Goal: Find specific page/section: Find specific page/section

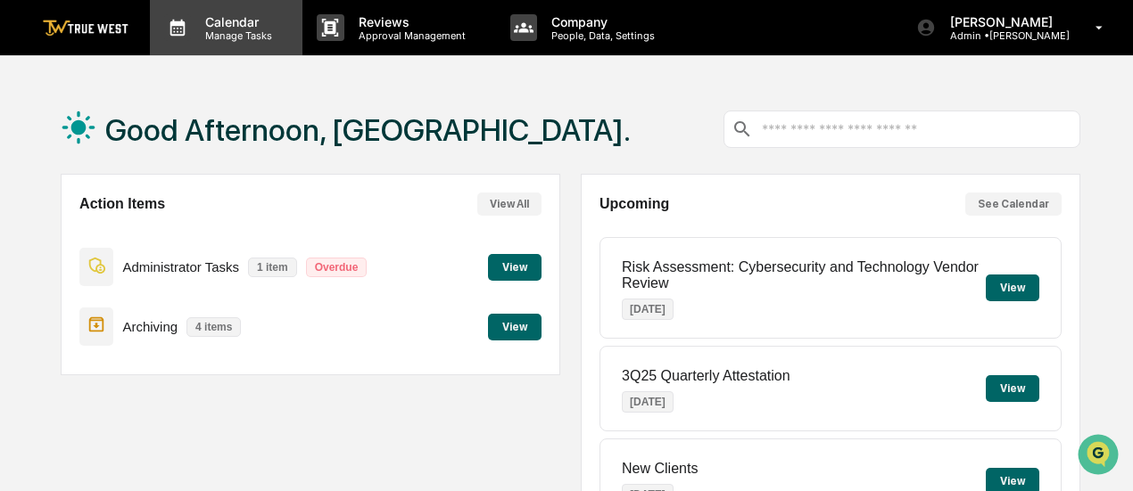
click at [244, 28] on p "Calendar" at bounding box center [236, 21] width 90 height 15
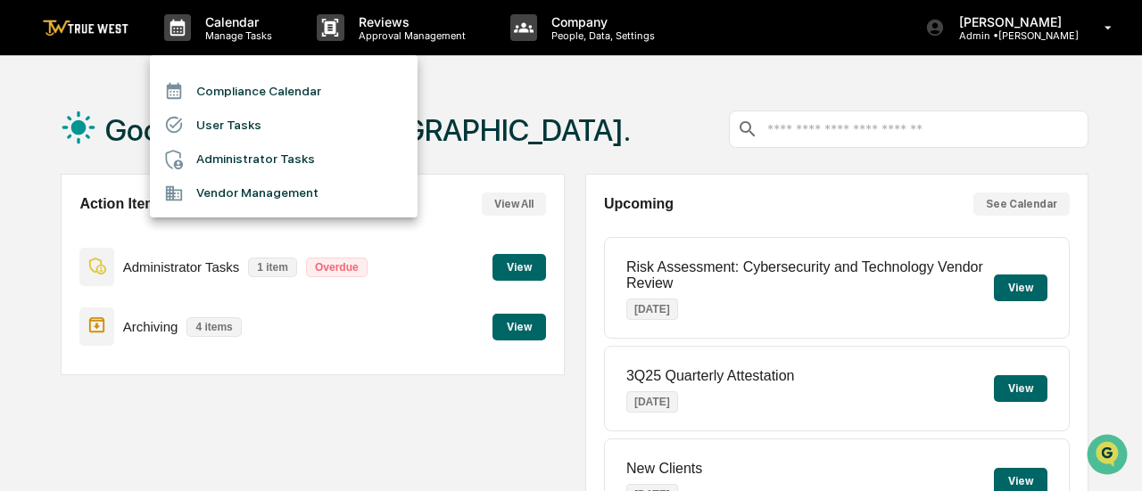
click at [222, 165] on li "Administrator Tasks" at bounding box center [284, 160] width 268 height 34
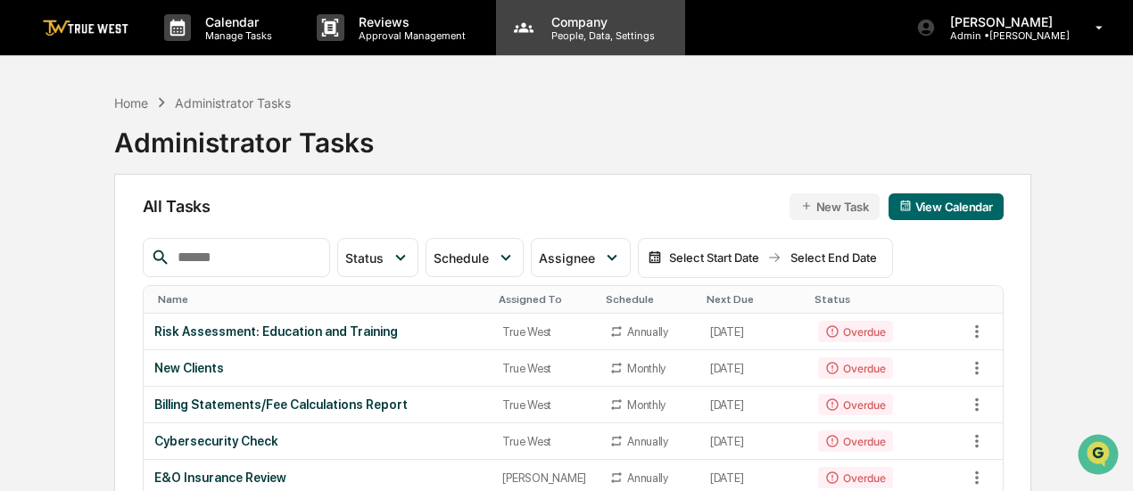
click at [547, 45] on div "Company People, Data, Settings" at bounding box center [590, 27] width 189 height 55
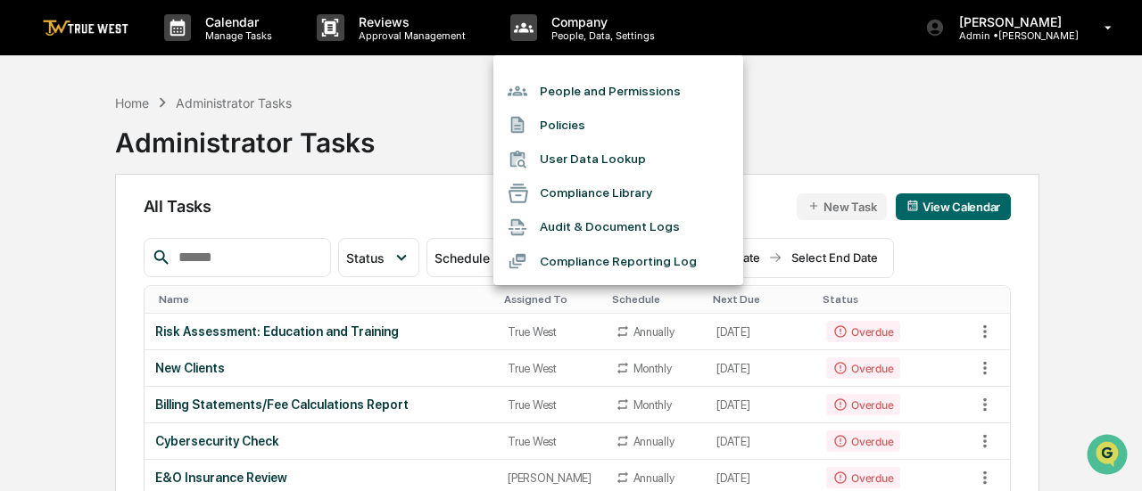
click at [216, 33] on div at bounding box center [571, 245] width 1142 height 491
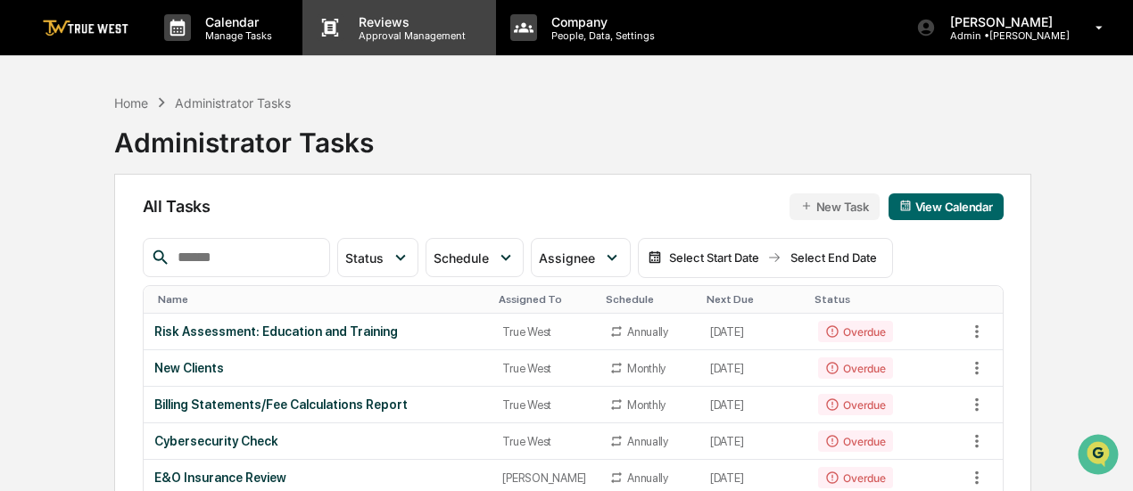
click at [350, 33] on p "Approval Management" at bounding box center [409, 35] width 130 height 12
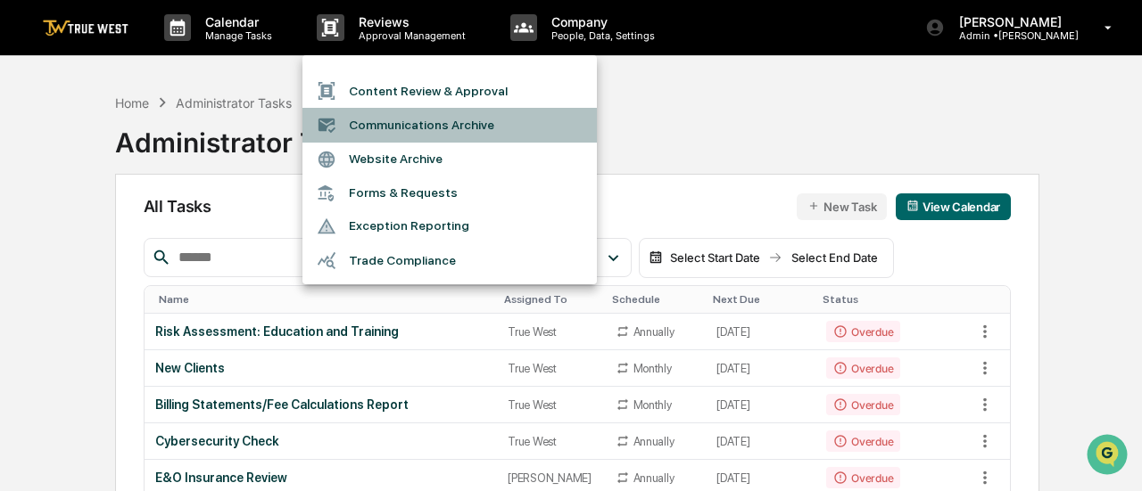
click at [398, 126] on li "Communications Archive" at bounding box center [449, 125] width 294 height 34
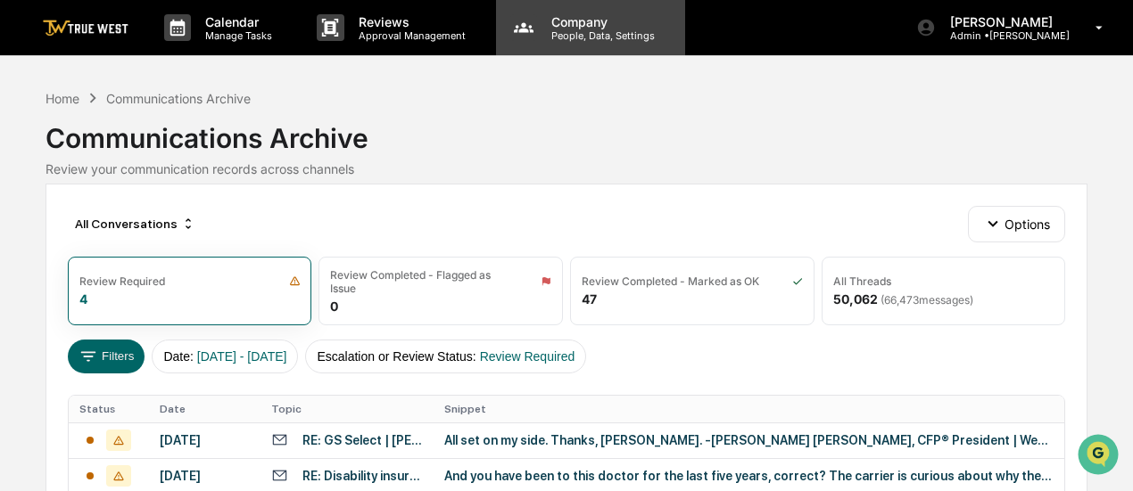
click at [652, 19] on p "Company" at bounding box center [600, 21] width 127 height 15
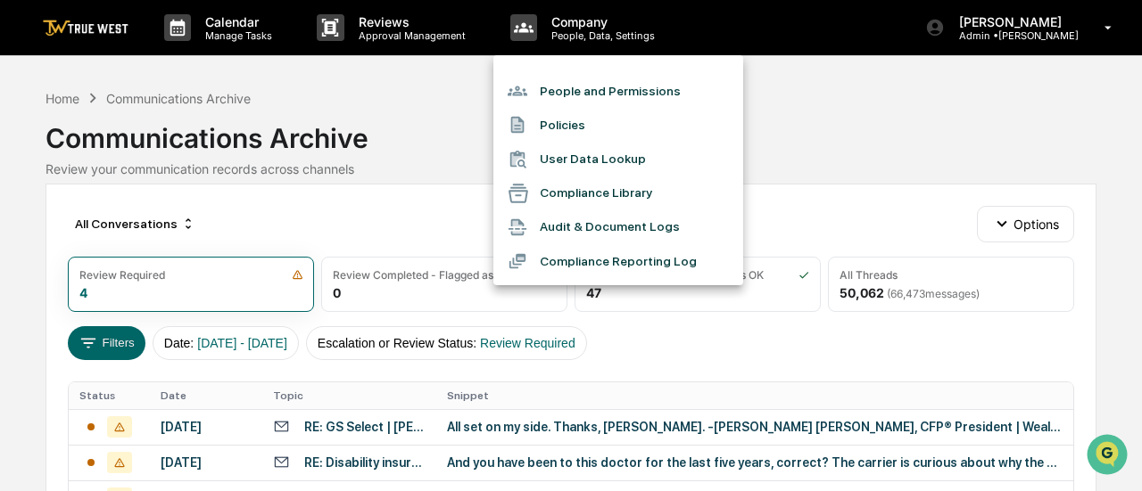
click at [391, 37] on div at bounding box center [571, 245] width 1142 height 491
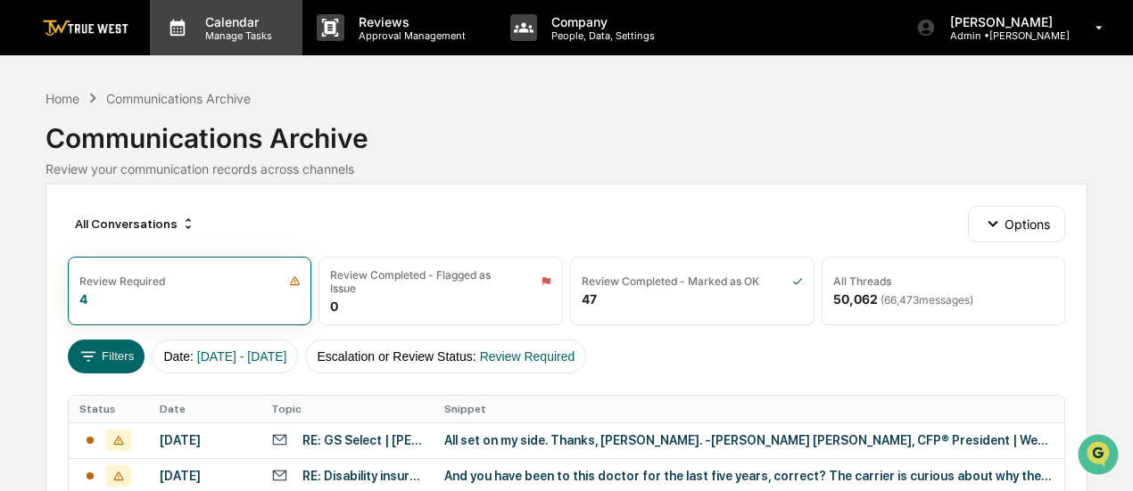
click at [219, 20] on p "Calendar" at bounding box center [236, 21] width 90 height 15
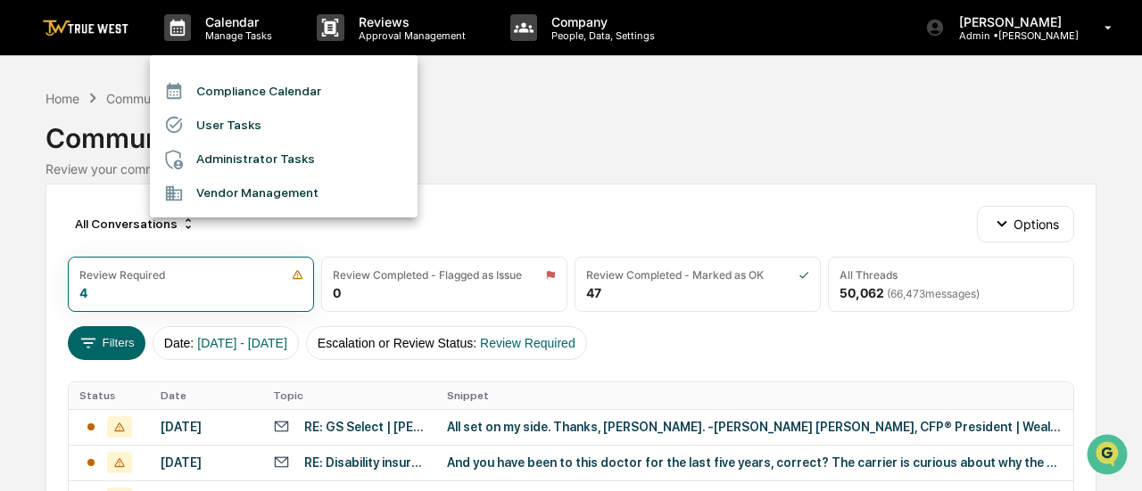
click at [211, 169] on li "Administrator Tasks" at bounding box center [284, 160] width 268 height 34
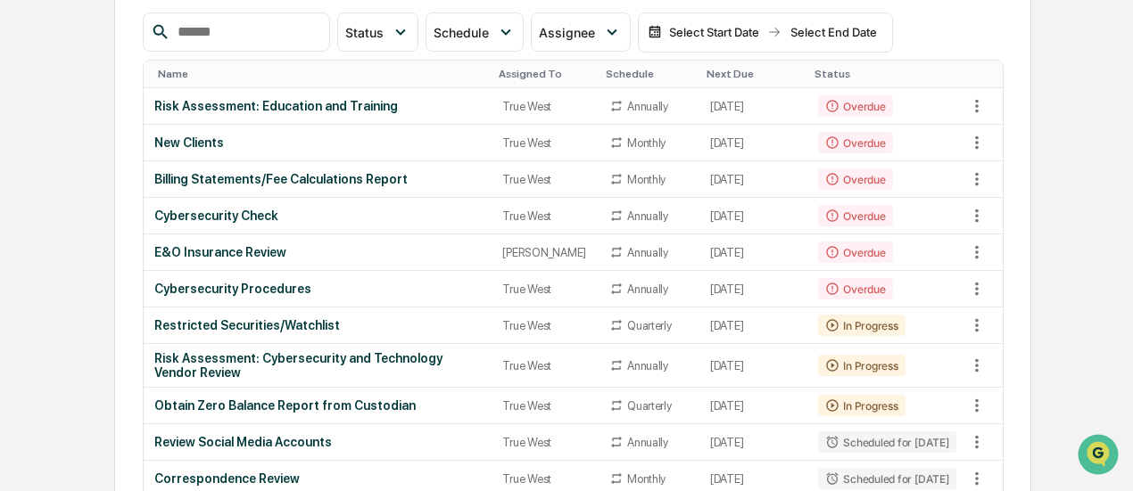
scroll to position [227, 0]
click at [211, 161] on td "New Clients" at bounding box center [318, 142] width 349 height 37
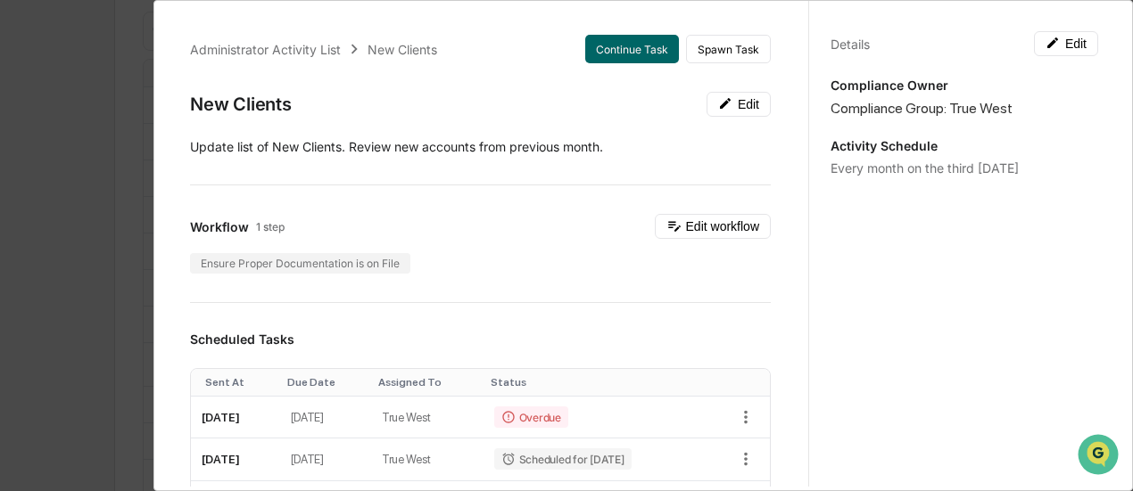
scroll to position [0, 0]
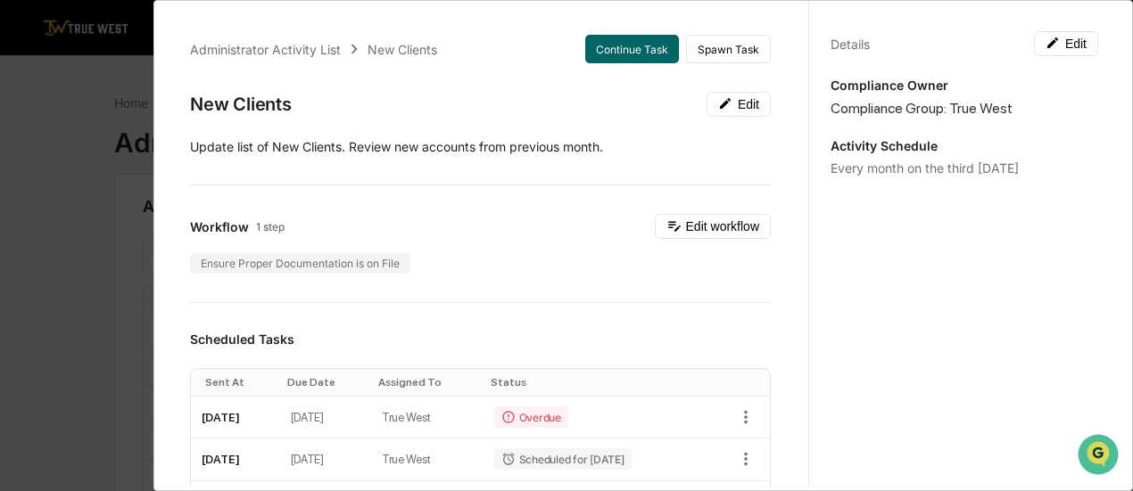
click at [81, 112] on div "Administrator Activity List New Clients Continue Task Spawn Task New Clients Ed…" at bounding box center [566, 245] width 1133 height 491
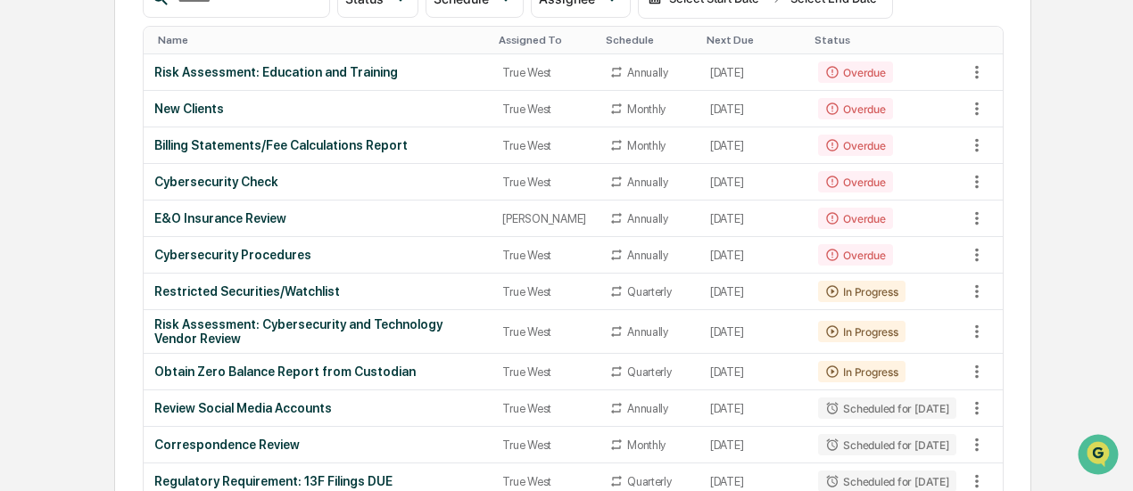
scroll to position [259, 0]
